Goal: Check status: Check status

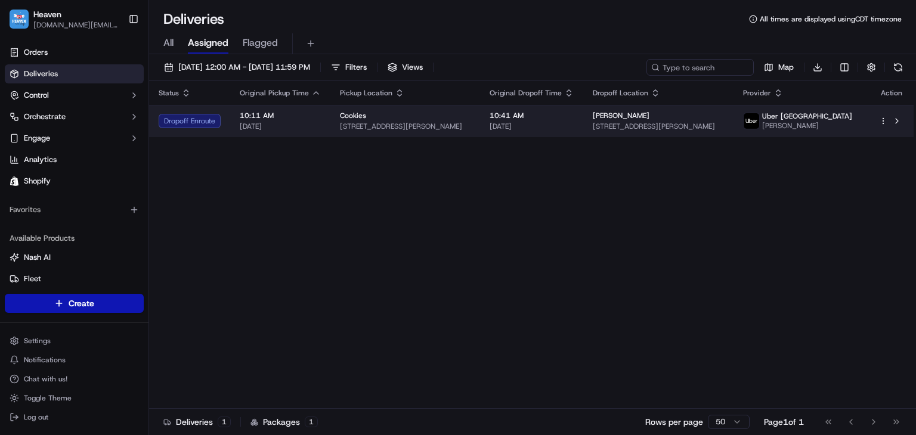
click at [733, 125] on td "Misbah Hydri 281 King Edward St, Winnipeg, MB R3J 1L4, Canada" at bounding box center [658, 121] width 150 height 32
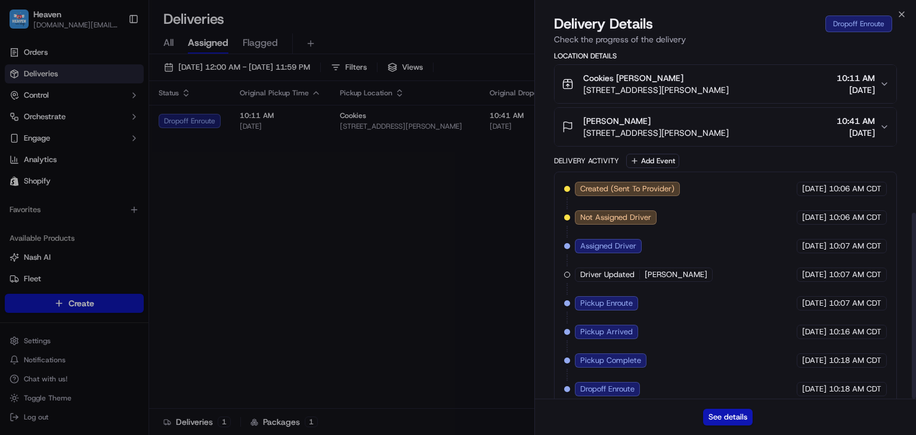
scroll to position [305, 0]
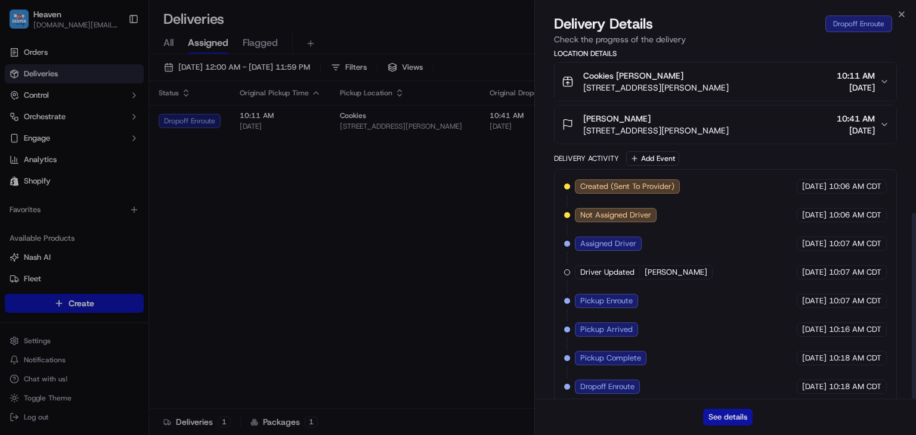
click at [729, 413] on button "See details" at bounding box center [728, 417] width 50 height 17
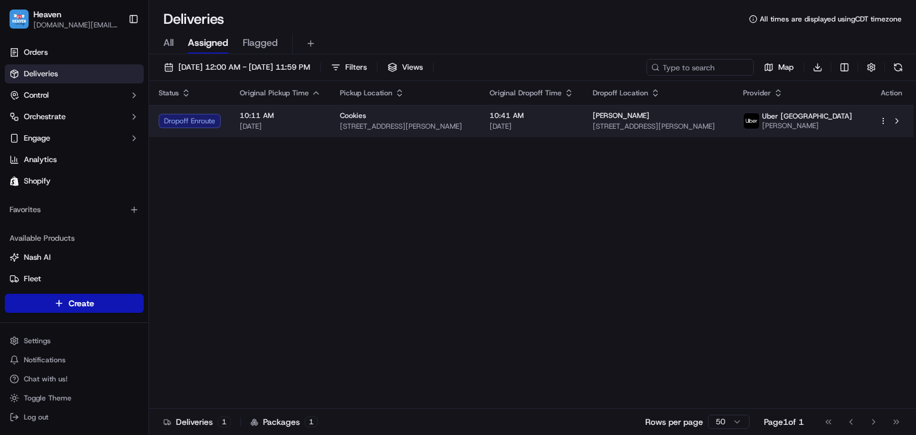
click at [846, 121] on span "[PERSON_NAME]" at bounding box center [807, 126] width 90 height 10
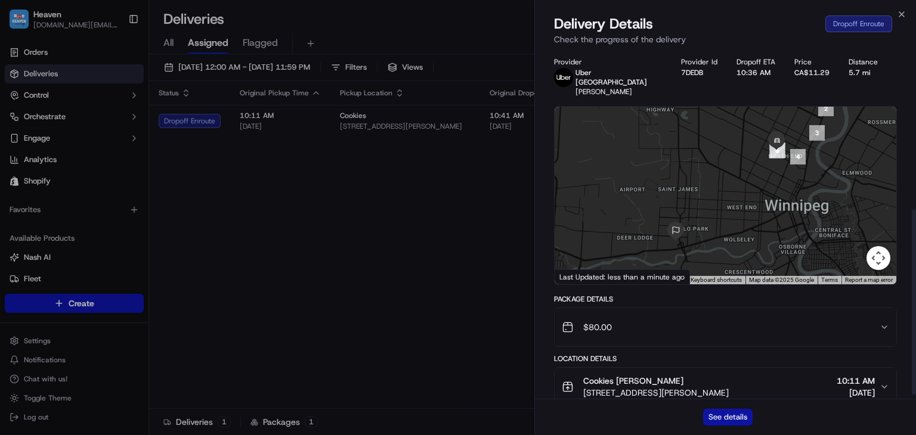
scroll to position [298, 0]
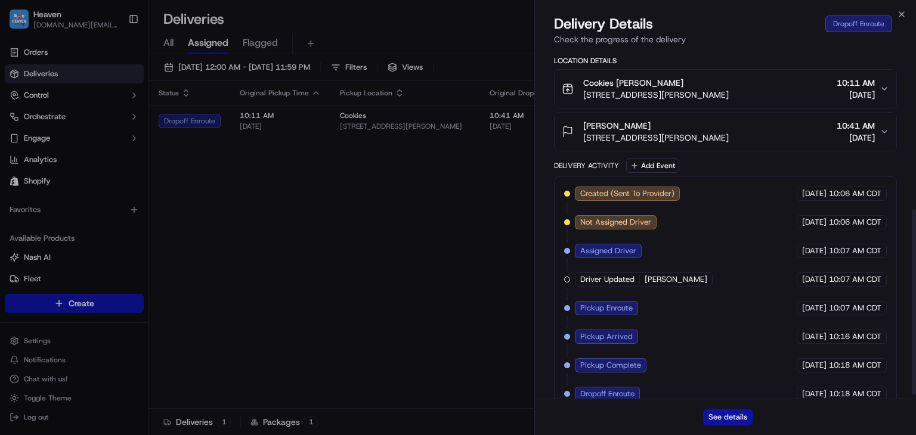
click at [727, 421] on button "See details" at bounding box center [728, 417] width 50 height 17
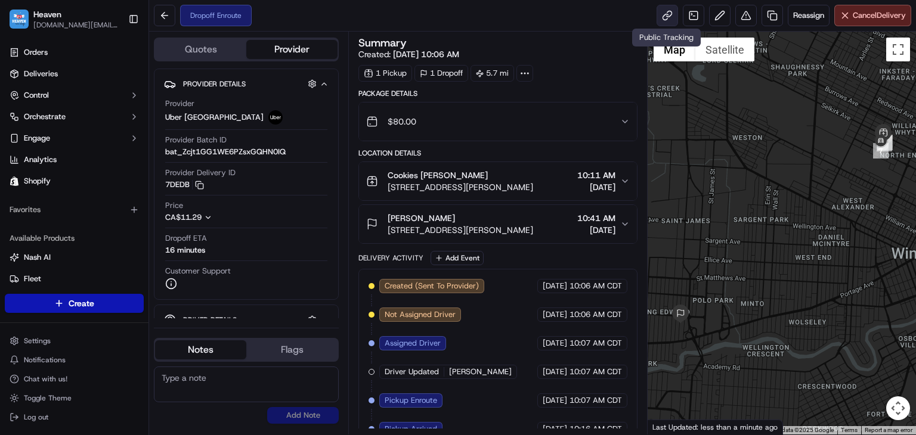
click at [668, 16] on link at bounding box center [667, 15] width 21 height 21
